Goal: Transaction & Acquisition: Purchase product/service

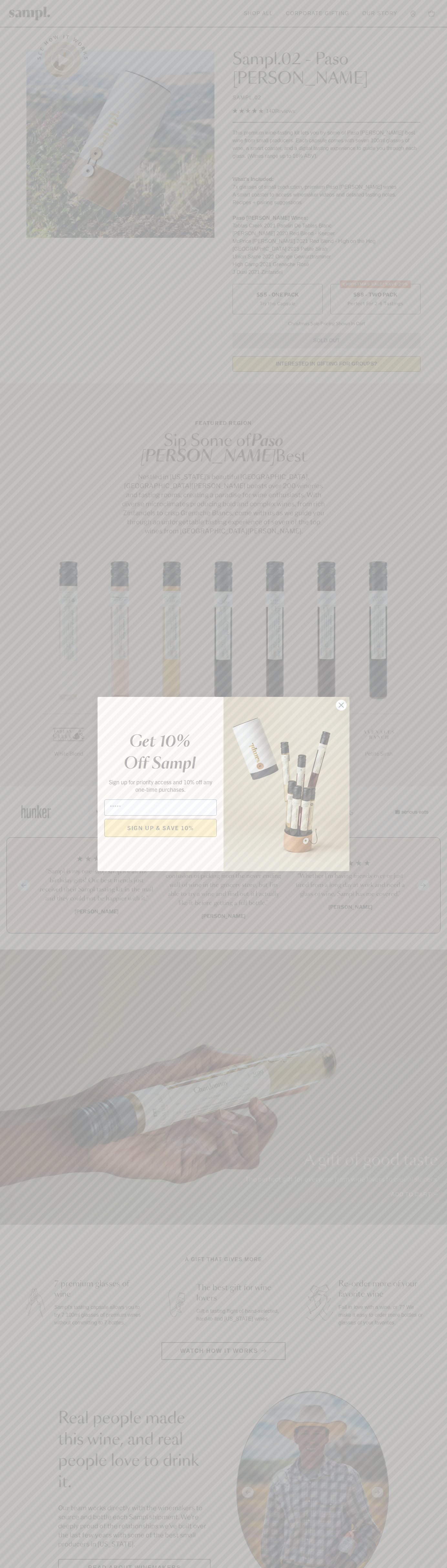
click at [341, 705] on icon "Close dialog" at bounding box center [341, 705] width 4 height 4
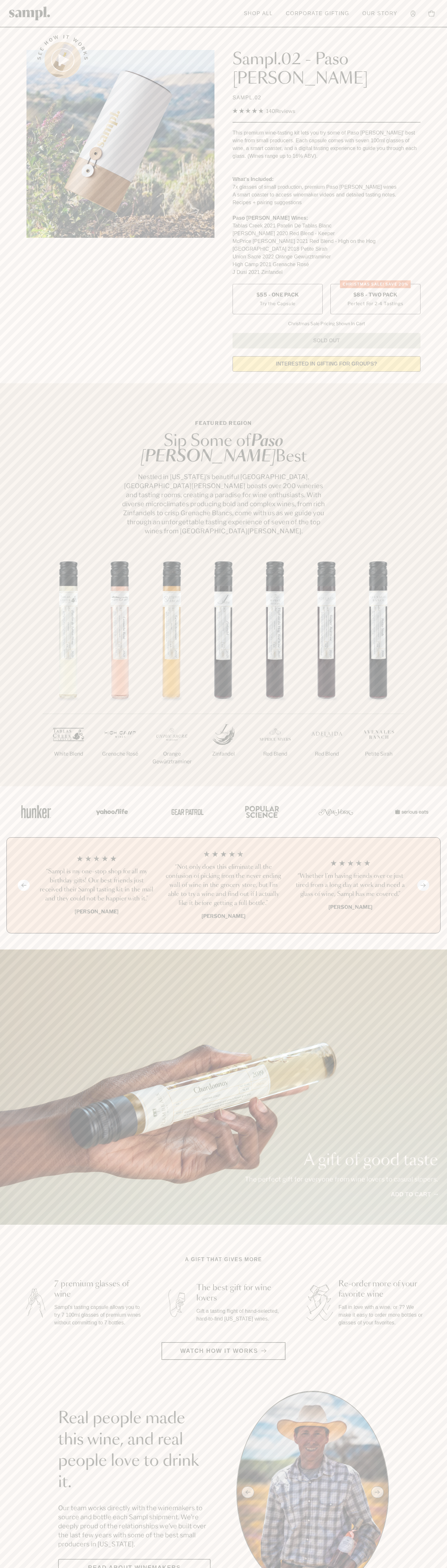
click at [375, 292] on span "$88 - Two Pack" at bounding box center [375, 295] width 44 height 7
click at [359, 9] on link "Our Story" at bounding box center [379, 13] width 41 height 14
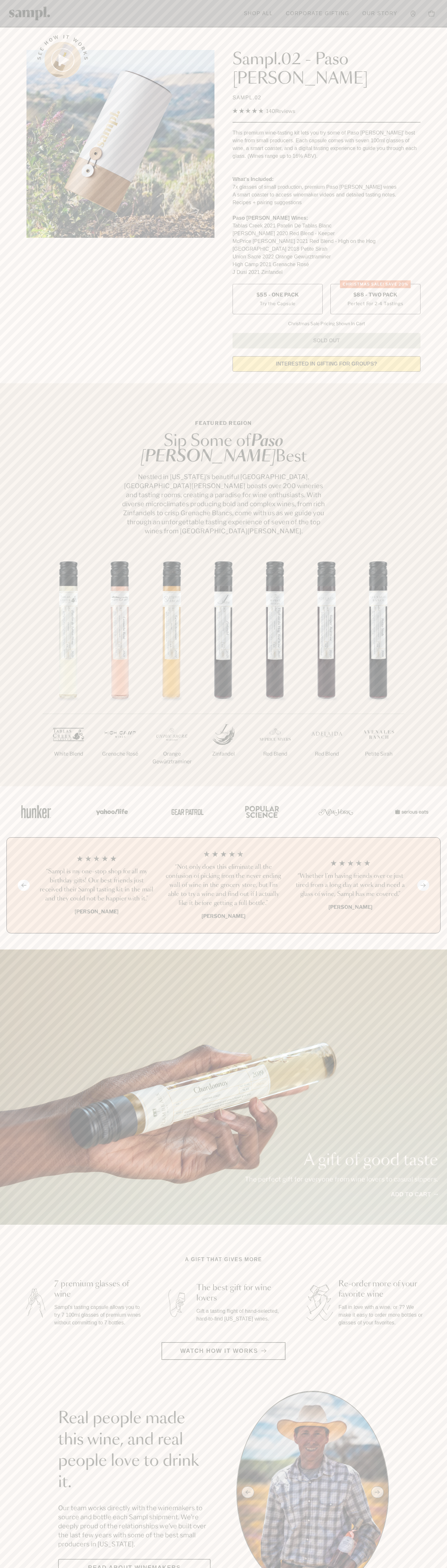
click at [427, 85] on section "See how it works Sampl.02 - Paso Robles SAMPL.02 4.9 Rated 4.9 out of 5 stars 1…" at bounding box center [224, 201] width 447 height 351
click at [446, 1567] on html "Skip to main content Toggle navigation menu Shop All Corporate Gifting Our Stor…" at bounding box center [224, 1582] width 447 height 3164
click at [4, 390] on section "Featured Region Sip Some of Paso Robles Best Nestled in California’s beautiful …" at bounding box center [224, 585] width 447 height 403
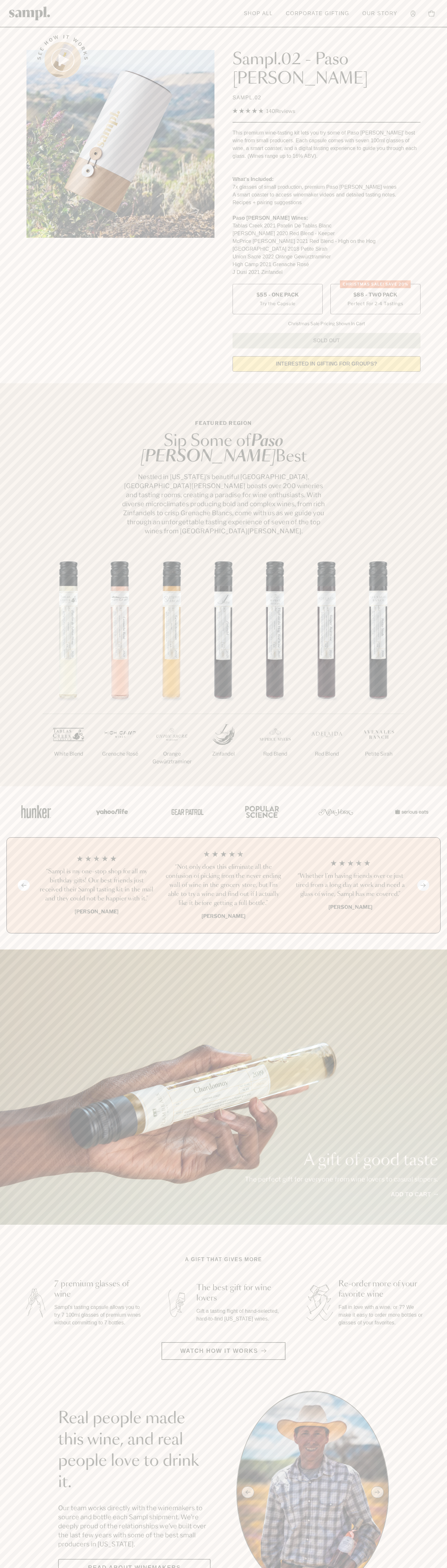
click at [375, 284] on label "CHRISTMAS SALE! Save 20% $88 - Two Pack Perfect For 2-4 Tastings" at bounding box center [375, 299] width 90 height 30
click at [224, 863] on h3 "“Not only does this eliminate all the confusion of picking from the never endin…" at bounding box center [223, 885] width 116 height 45
